Goal: Information Seeking & Learning: Learn about a topic

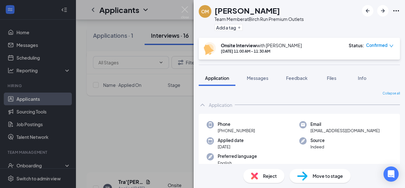
scroll to position [354, 0]
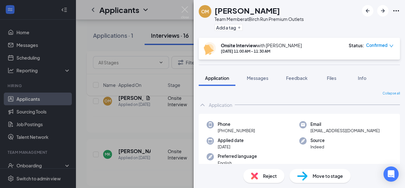
click at [186, 10] on img at bounding box center [185, 12] width 8 height 12
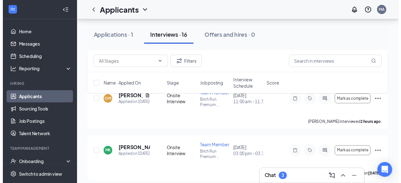
scroll to position [354, 0]
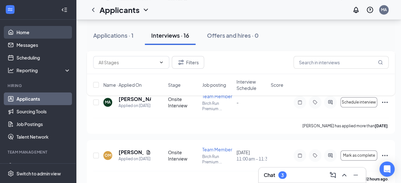
click at [20, 37] on link "Home" at bounding box center [43, 32] width 54 height 13
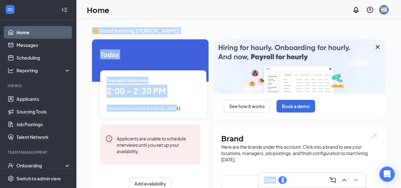
drag, startPoint x: 182, startPoint y: 102, endPoint x: 181, endPoint y: 36, distance: 65.2
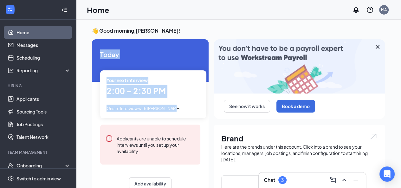
click at [227, 40] on img at bounding box center [298, 66] width 171 height 54
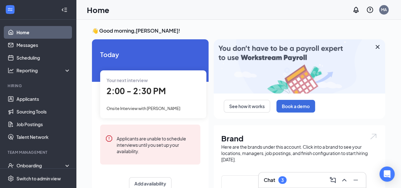
click at [42, 29] on link "Home" at bounding box center [43, 32] width 54 height 13
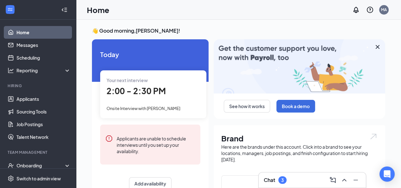
click at [144, 99] on div "Your next interview 2:00 - 2:30 PM Onsite Interview with [PERSON_NAME]" at bounding box center [153, 94] width 106 height 48
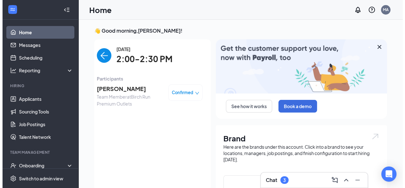
scroll to position [3, 0]
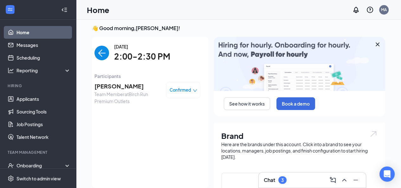
click at [107, 90] on span "[PERSON_NAME]" at bounding box center [127, 86] width 67 height 9
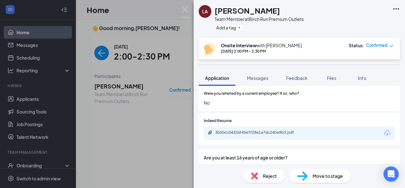
scroll to position [183, 0]
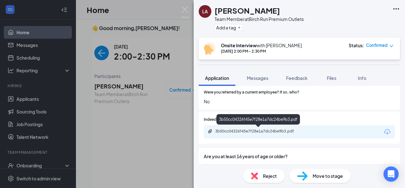
click at [275, 129] on div "3b50cc04326f45e7f28e1a7dc24be9b3.pdf" at bounding box center [259, 131] width 89 height 5
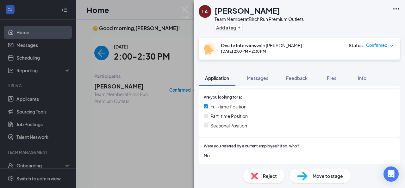
click at [259, 119] on div "Part-time Position" at bounding box center [299, 115] width 191 height 7
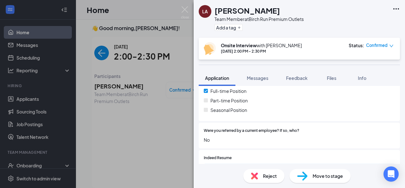
scroll to position [0, 0]
